Goal: Use online tool/utility: Utilize a website feature to perform a specific function

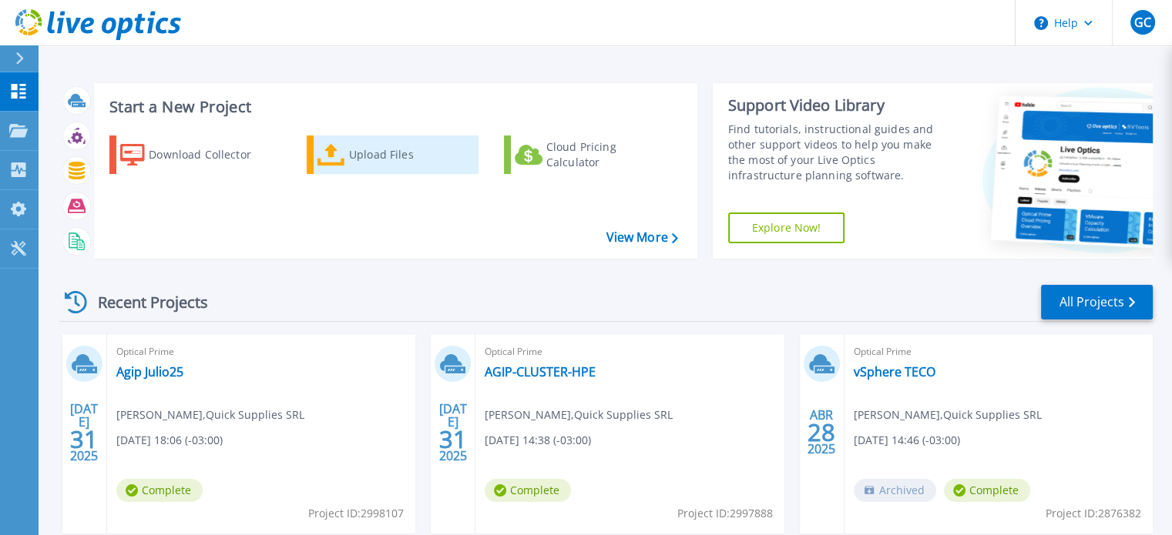
click at [367, 164] on div "Upload Files" at bounding box center [410, 154] width 123 height 31
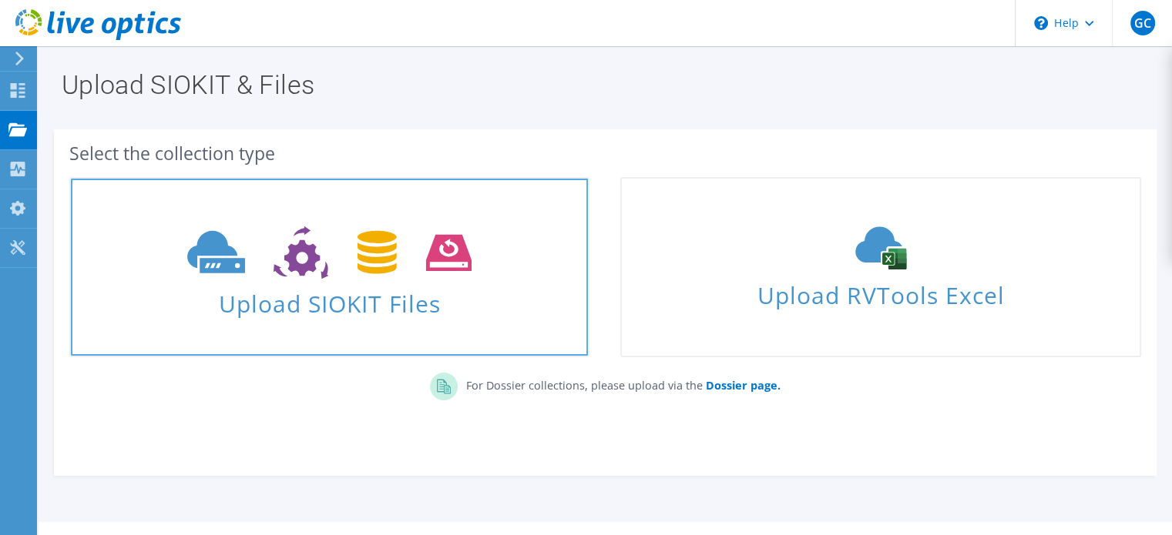
click at [420, 297] on span "Upload SIOKIT Files" at bounding box center [329, 299] width 517 height 33
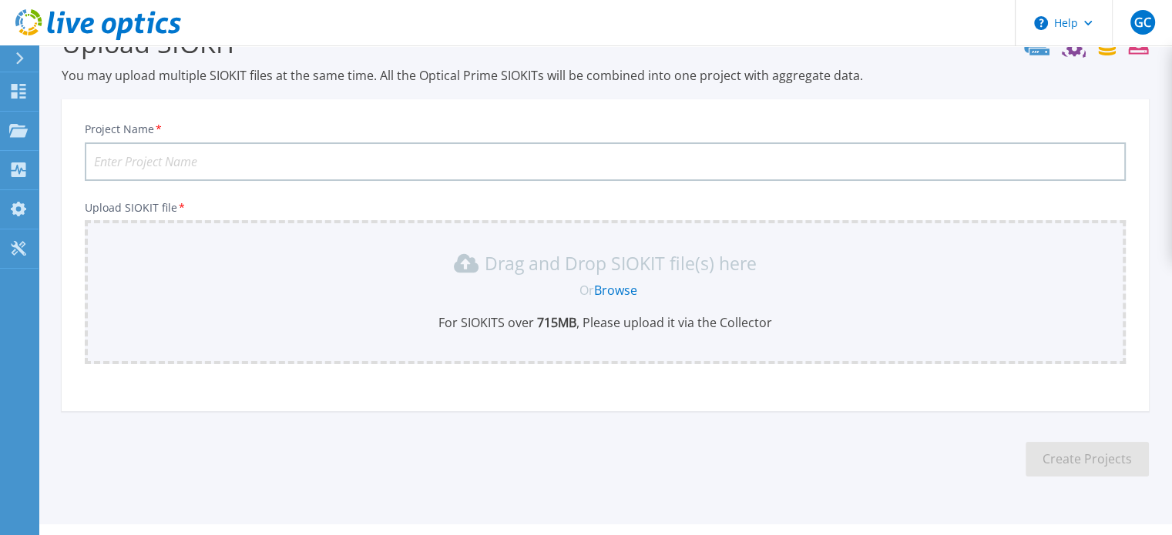
scroll to position [77, 0]
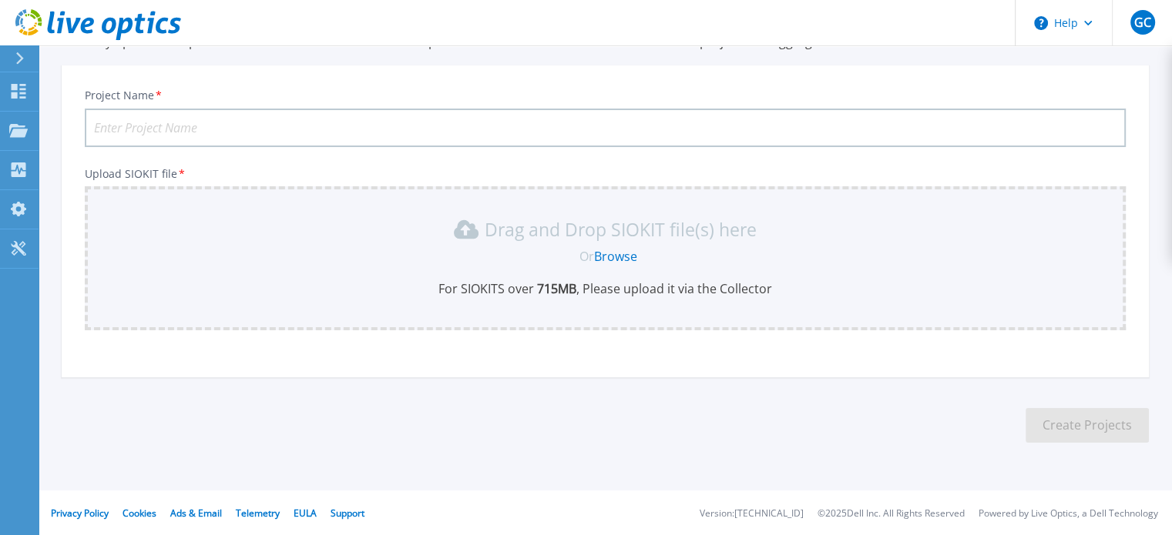
click at [609, 258] on link "Browse" at bounding box center [615, 256] width 43 height 17
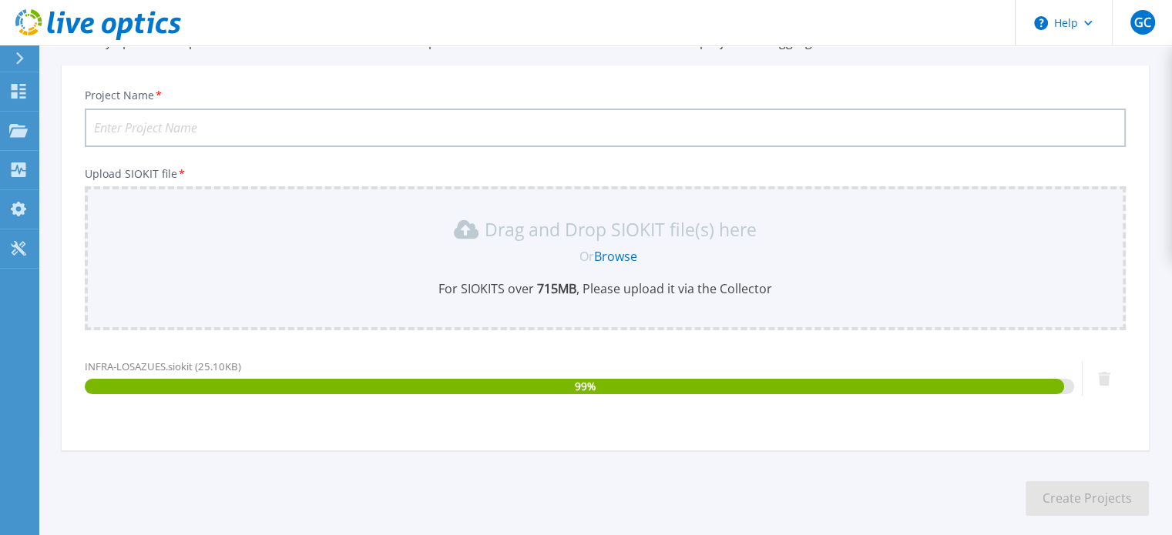
scroll to position [150, 0]
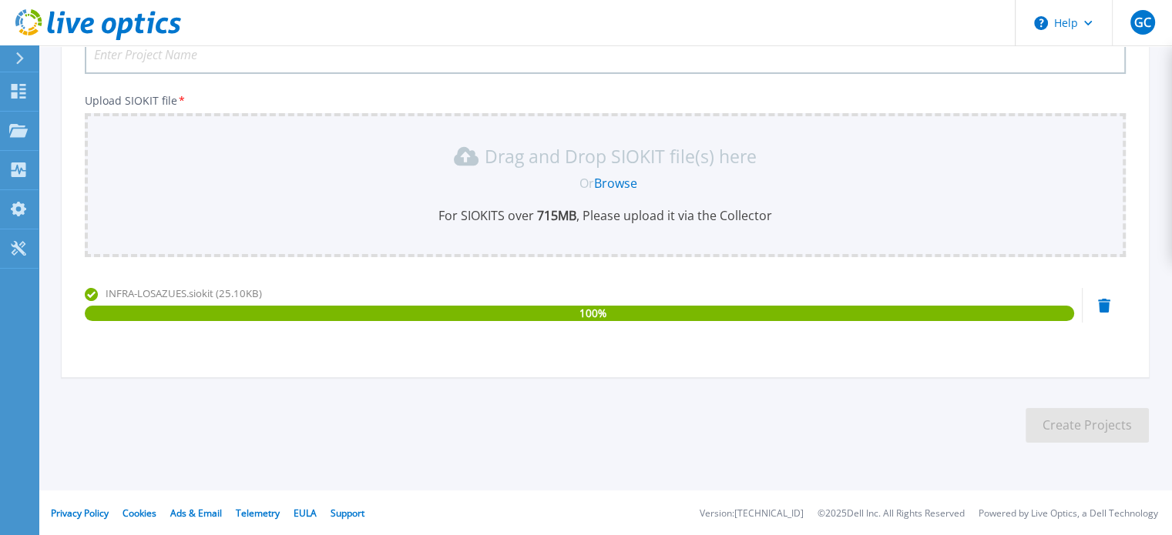
click at [285, 58] on input "Project Name *" at bounding box center [605, 54] width 1041 height 39
click at [226, 52] on input "Project Name *" at bounding box center [605, 54] width 1041 height 39
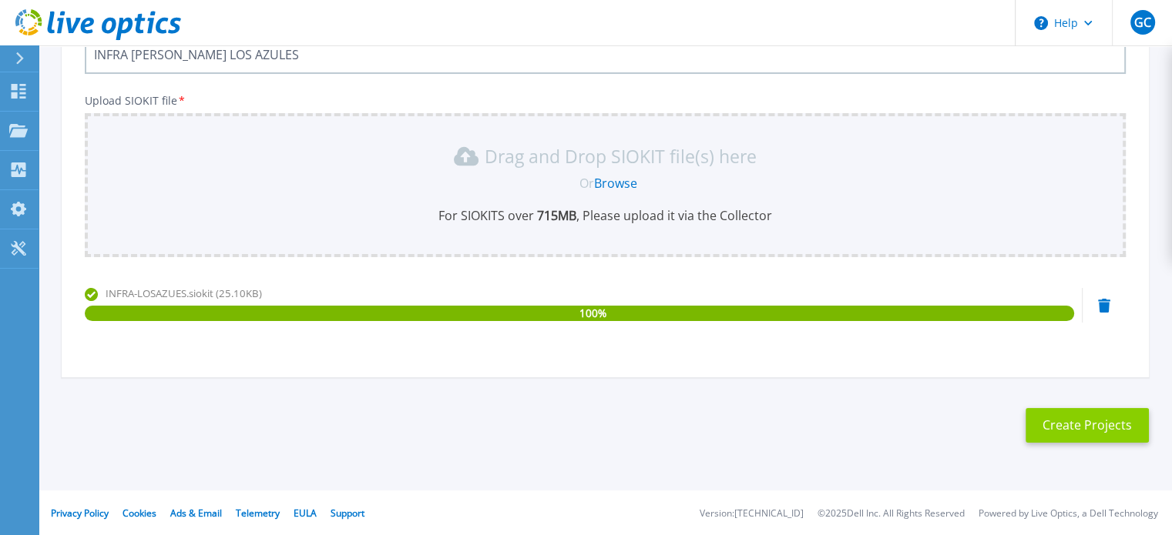
type input "INFRA [PERSON_NAME] LOS AZULES"
click at [1094, 427] on button "Create Projects" at bounding box center [1086, 425] width 123 height 35
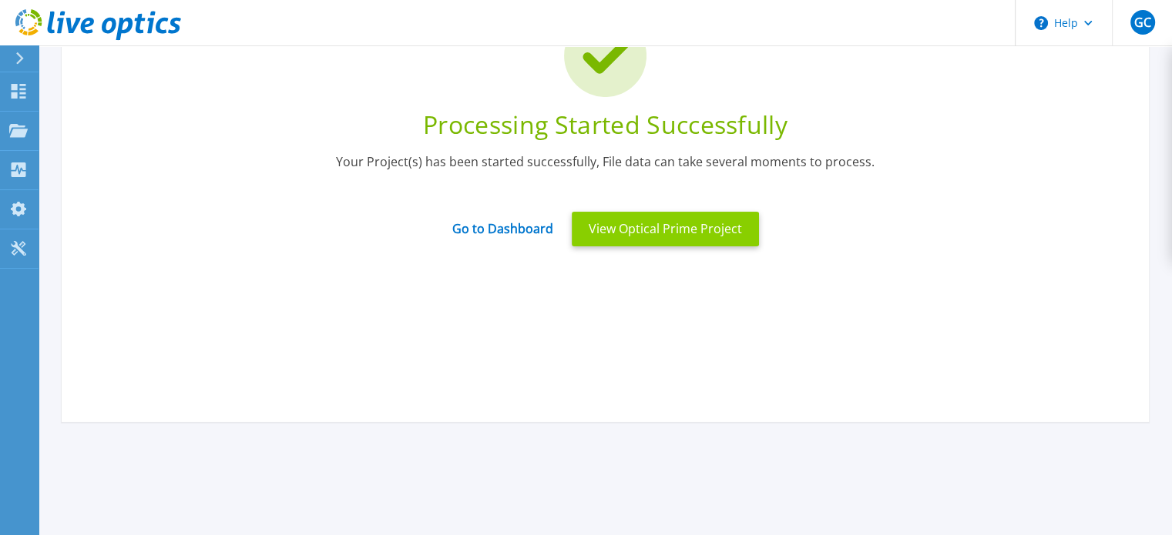
click at [673, 235] on button "View Optical Prime Project" at bounding box center [665, 229] width 187 height 35
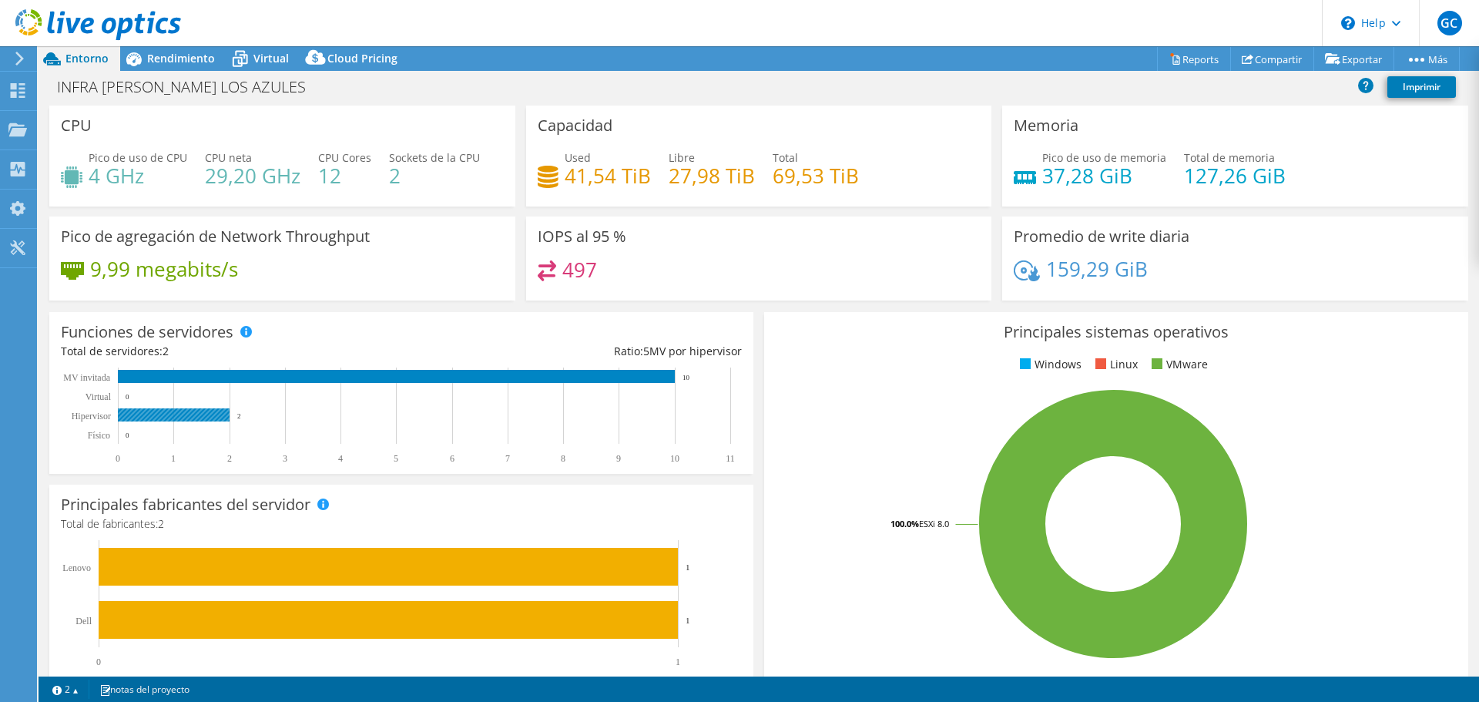
click at [173, 413] on rect at bounding box center [174, 414] width 112 height 13
click at [190, 59] on span "Rendimiento" at bounding box center [181, 58] width 68 height 15
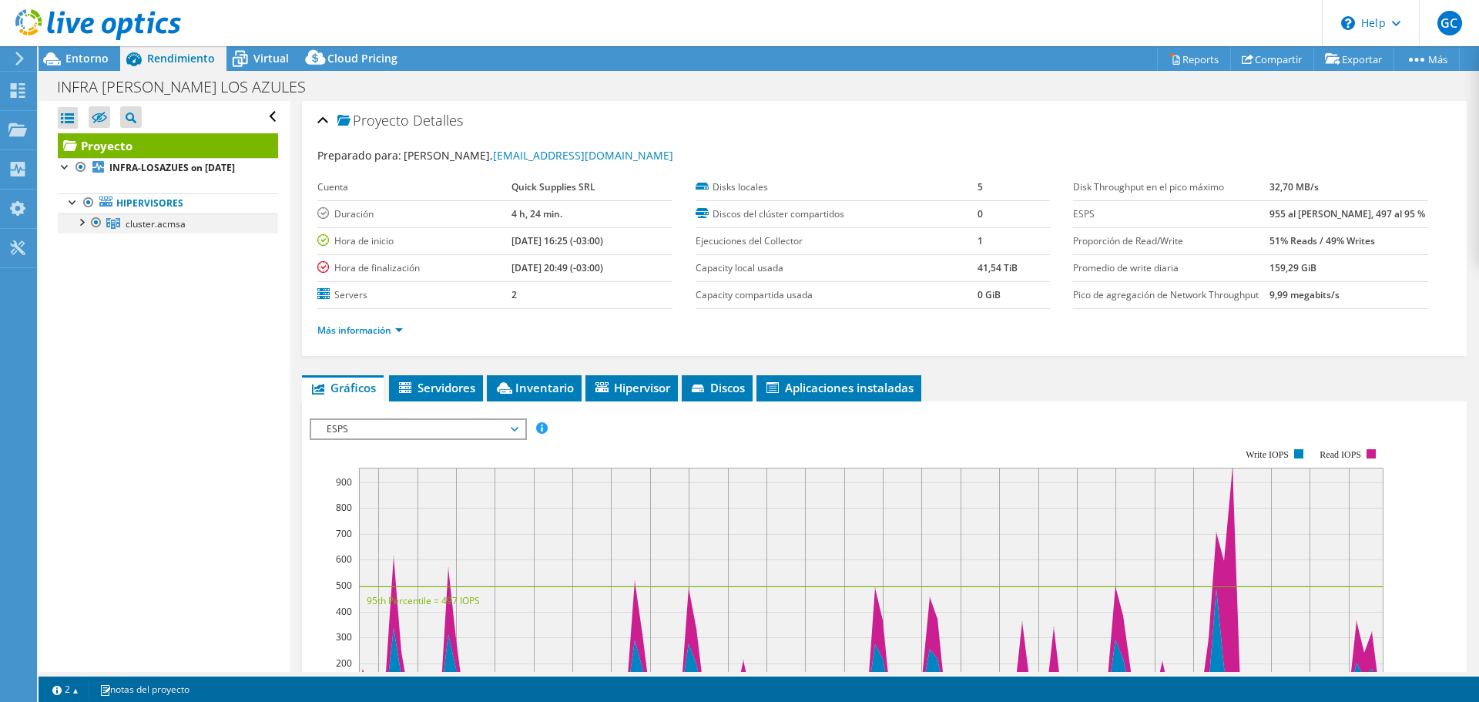
click at [83, 229] on div at bounding box center [80, 220] width 15 height 15
click at [92, 249] on div at bounding box center [88, 240] width 15 height 15
click at [86, 310] on div at bounding box center [88, 301] width 15 height 15
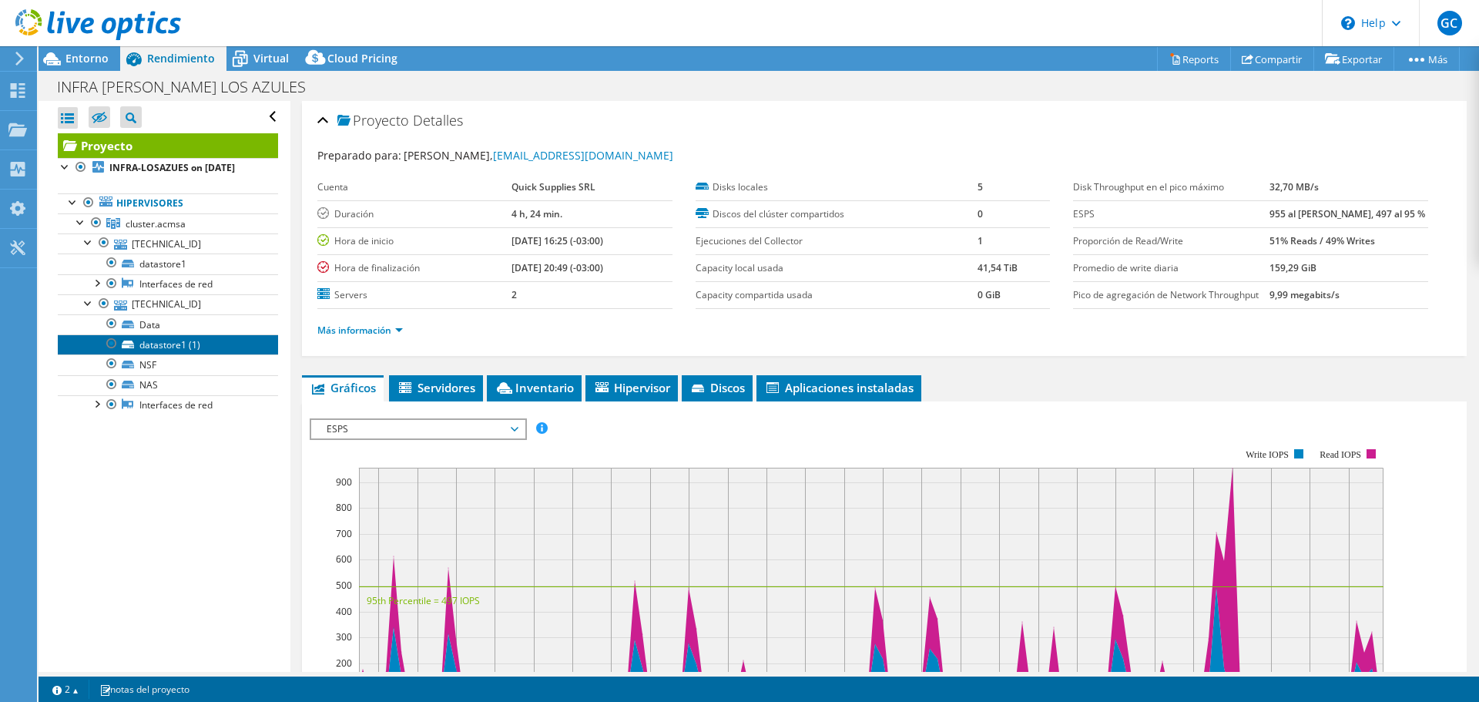
click at [173, 354] on link "datastore1 (1)" at bounding box center [168, 344] width 220 height 20
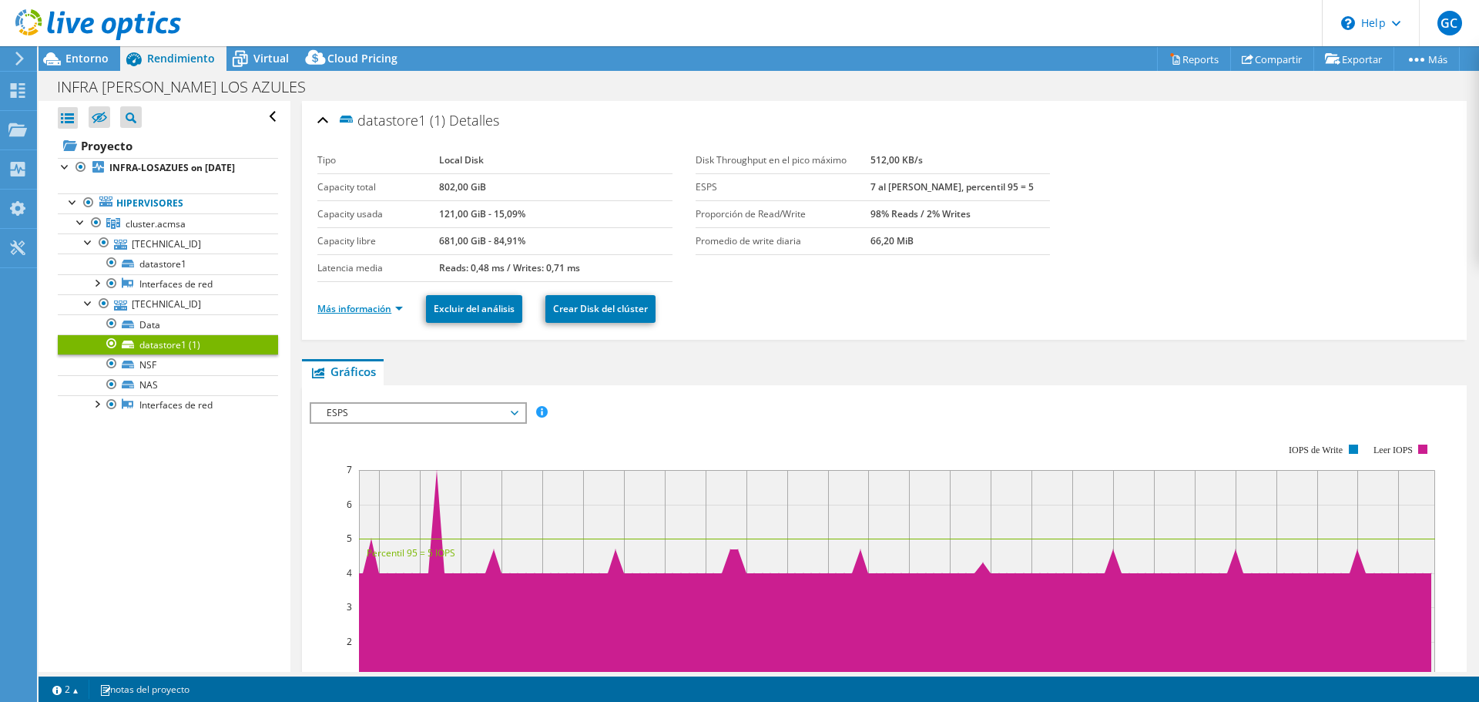
click at [390, 313] on link "Más información" at bounding box center [360, 308] width 86 height 13
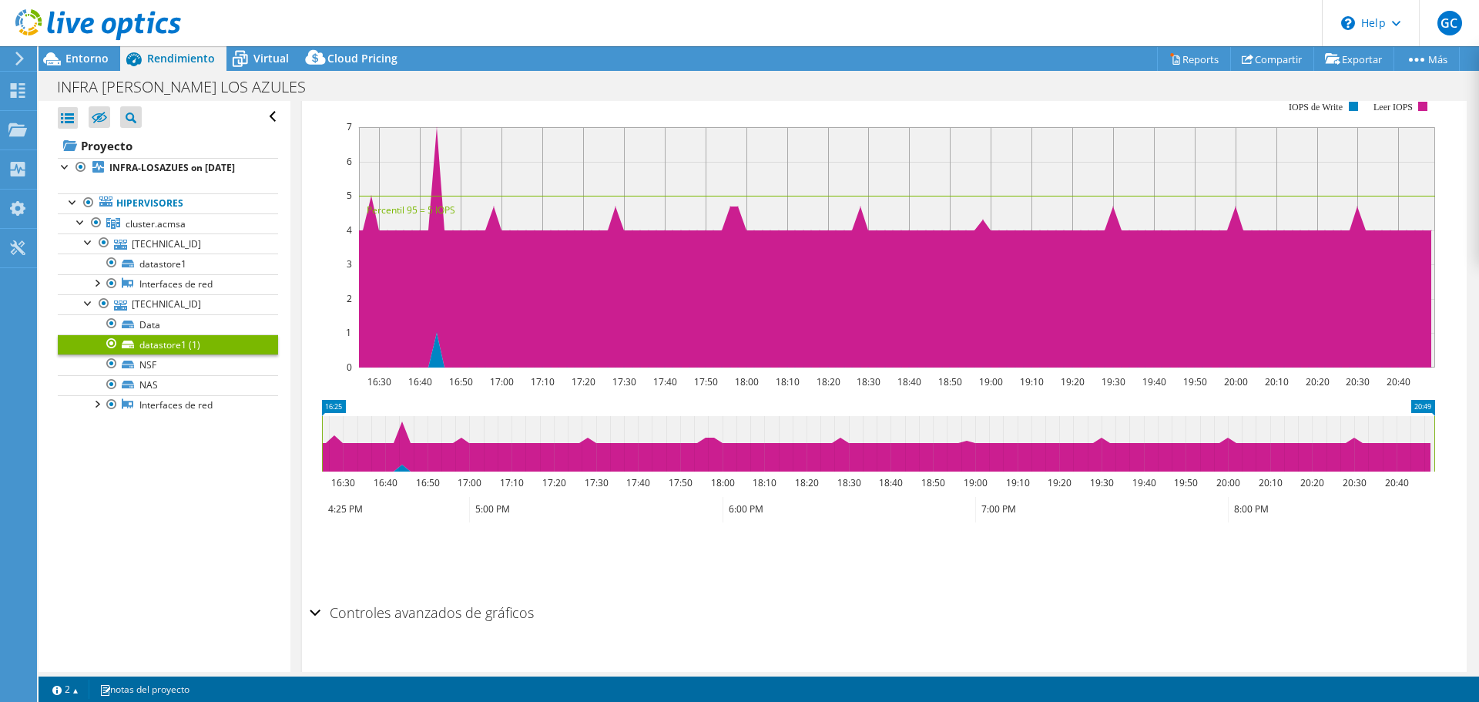
scroll to position [725, 0]
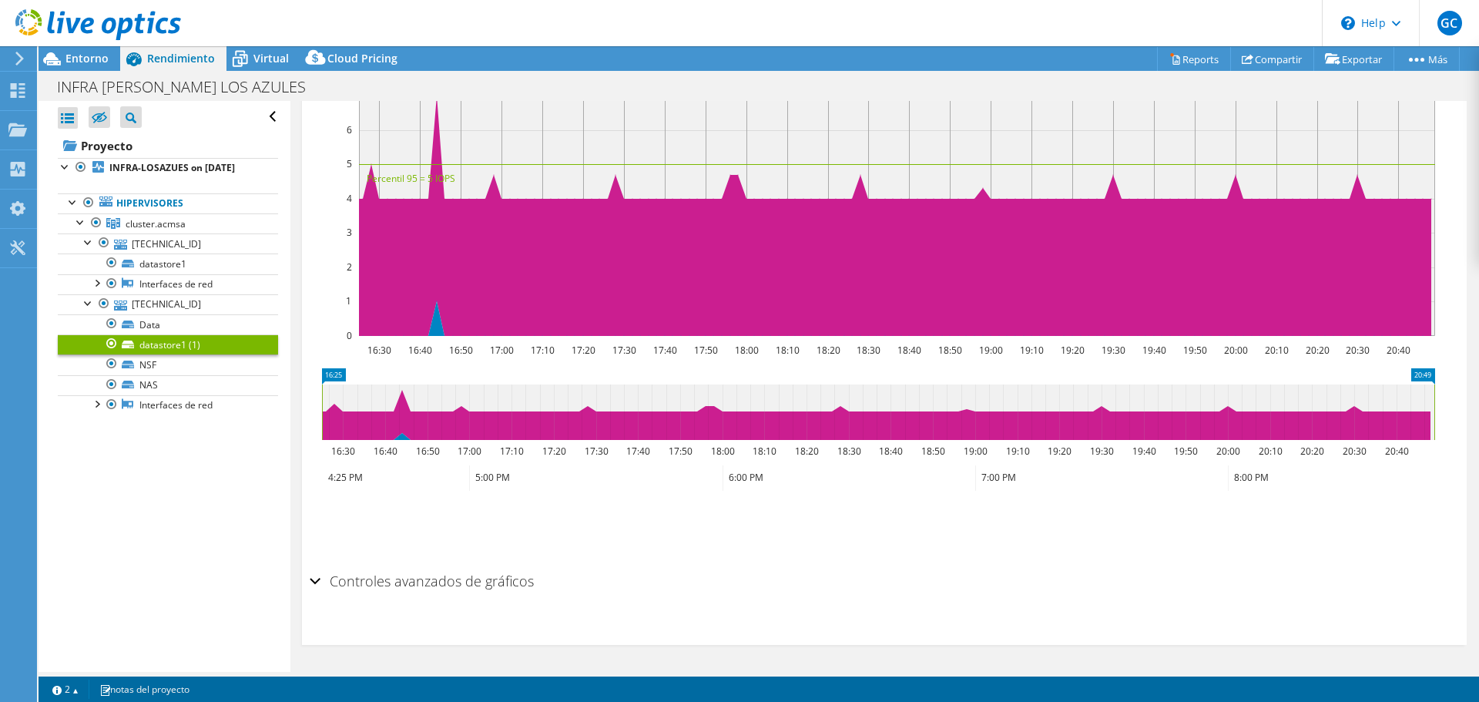
click at [320, 535] on div "Controles avanzados de gráficos" at bounding box center [884, 581] width 1149 height 33
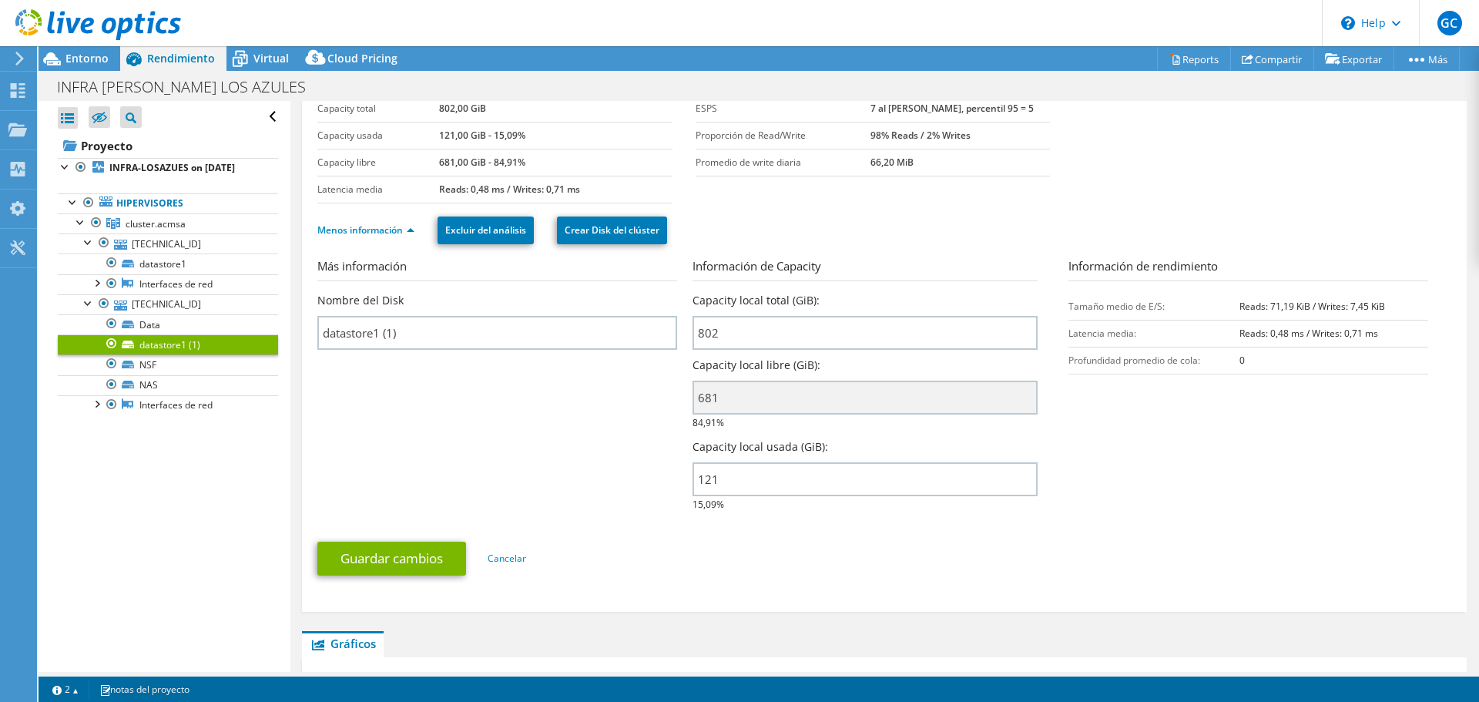
scroll to position [16, 0]
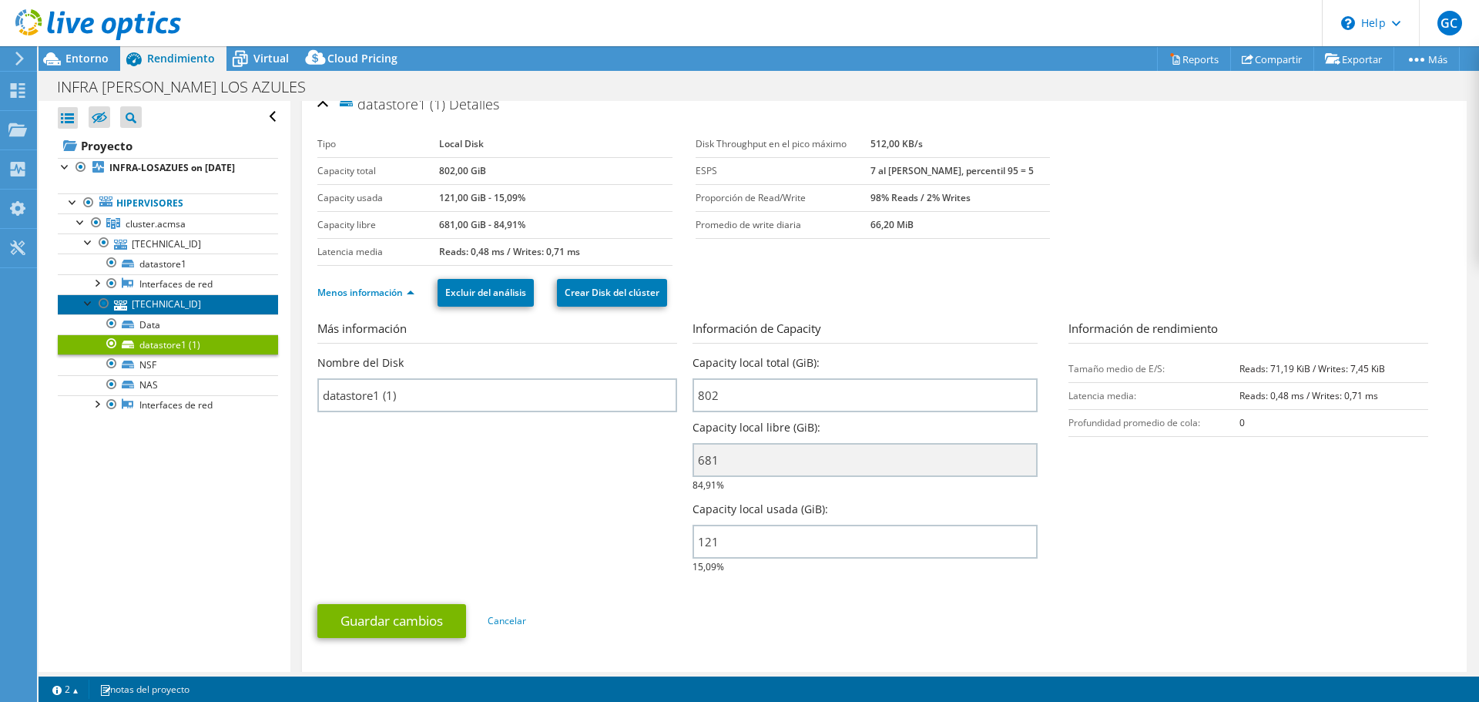
click at [215, 313] on link "[TECHNICAL_ID]" at bounding box center [168, 304] width 220 height 20
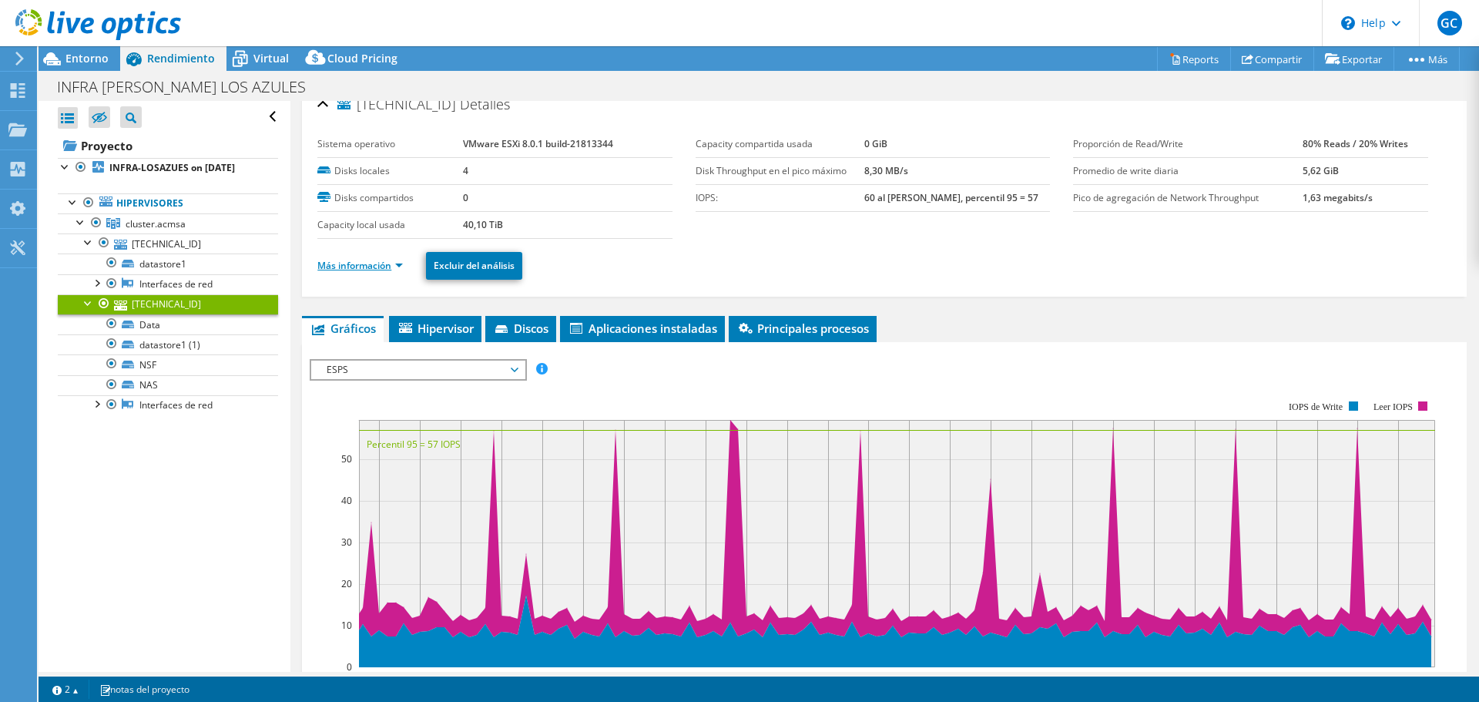
click at [373, 270] on link "Más información" at bounding box center [360, 265] width 86 height 13
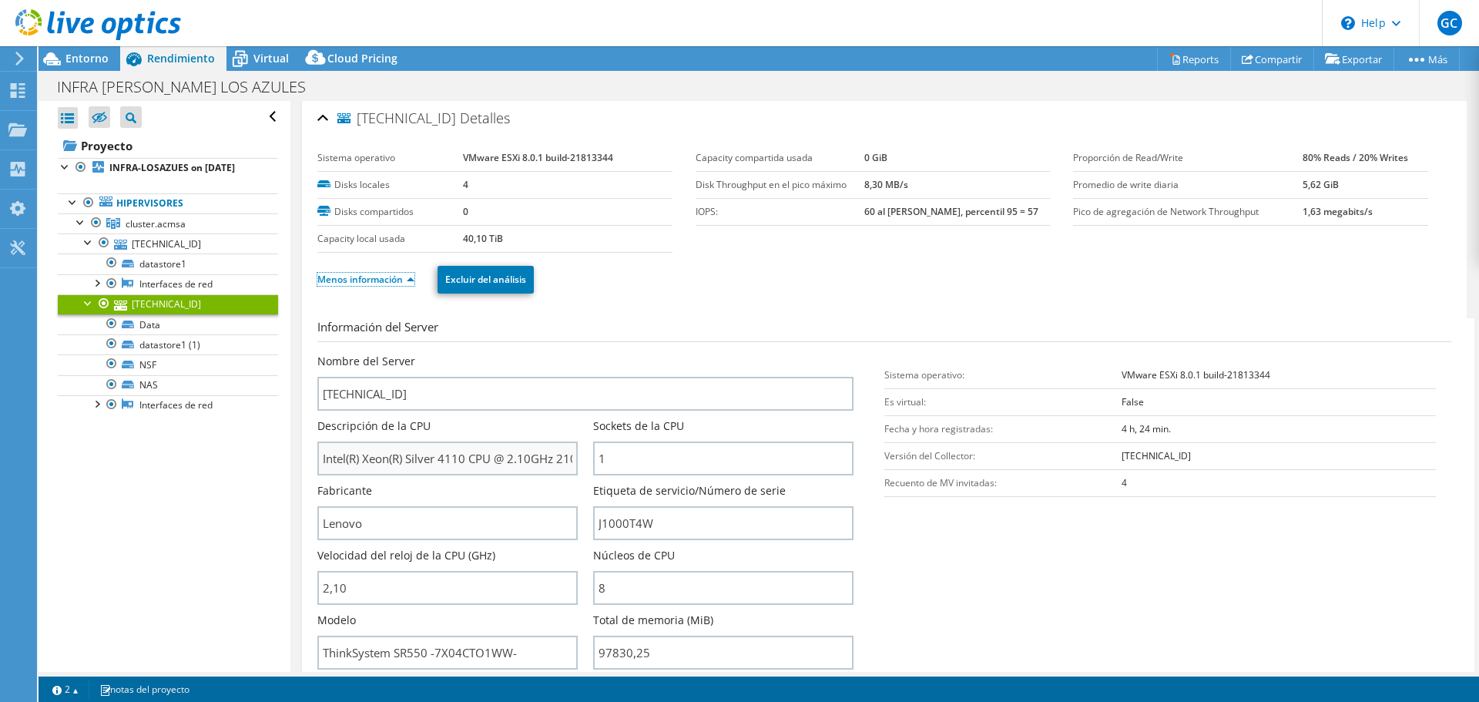
scroll to position [0, 0]
